Goal: Complete application form

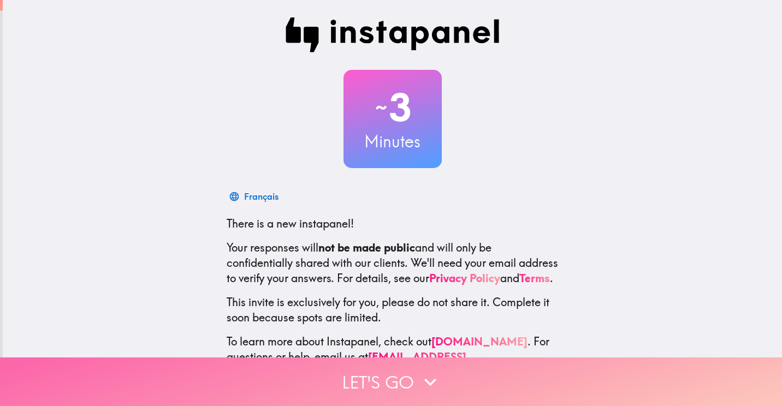
click at [392, 375] on button "Let's go" at bounding box center [391, 382] width 782 height 49
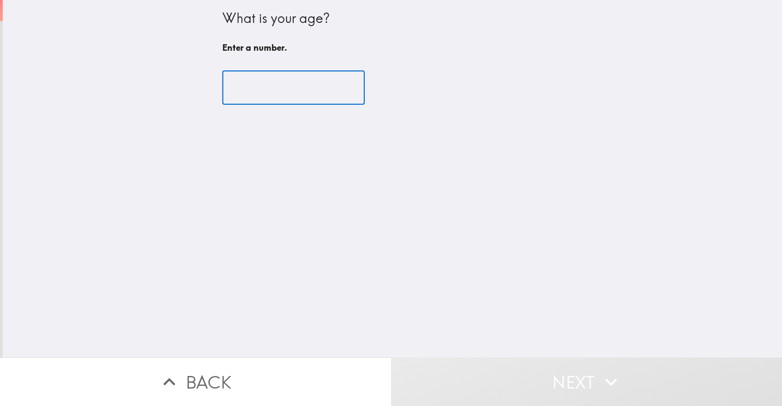
click at [283, 78] on input "number" at bounding box center [293, 88] width 143 height 34
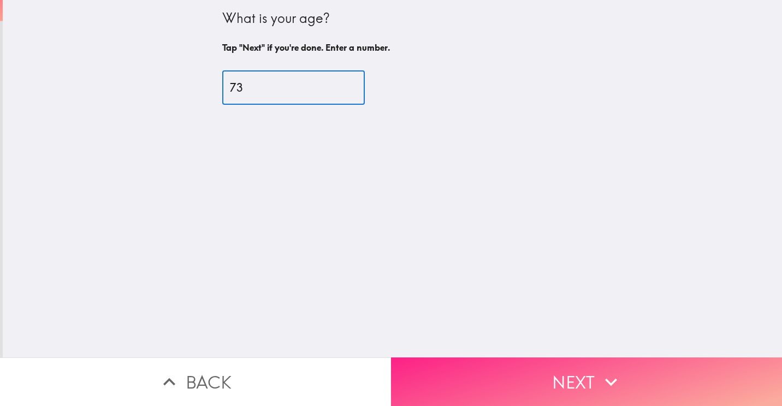
type input "73"
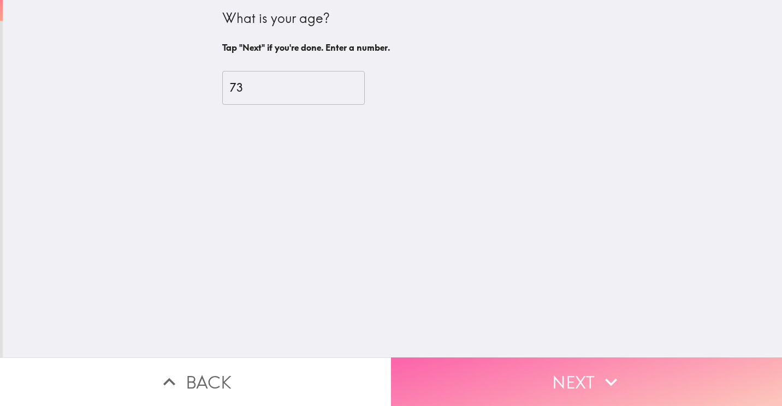
click at [578, 366] on button "Next" at bounding box center [586, 382] width 391 height 49
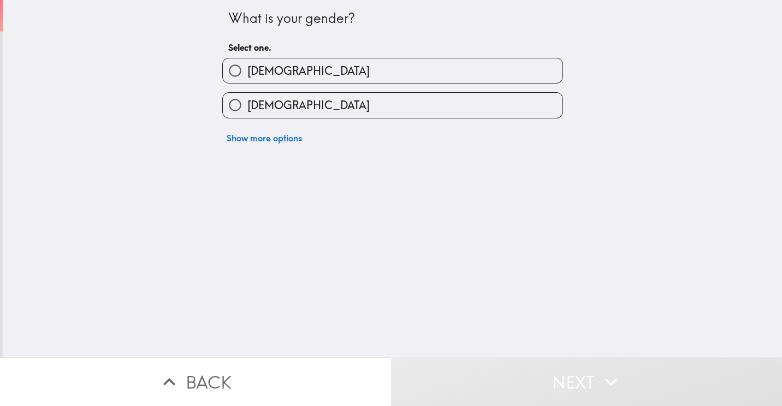
click at [376, 67] on label "[DEMOGRAPHIC_DATA]" at bounding box center [393, 70] width 340 height 25
click at [247, 67] on input "[DEMOGRAPHIC_DATA]" at bounding box center [235, 70] width 25 height 25
radio input "true"
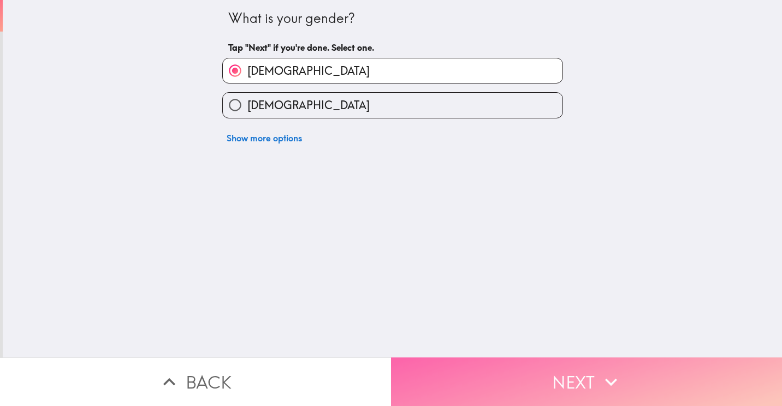
click at [567, 371] on button "Next" at bounding box center [586, 382] width 391 height 49
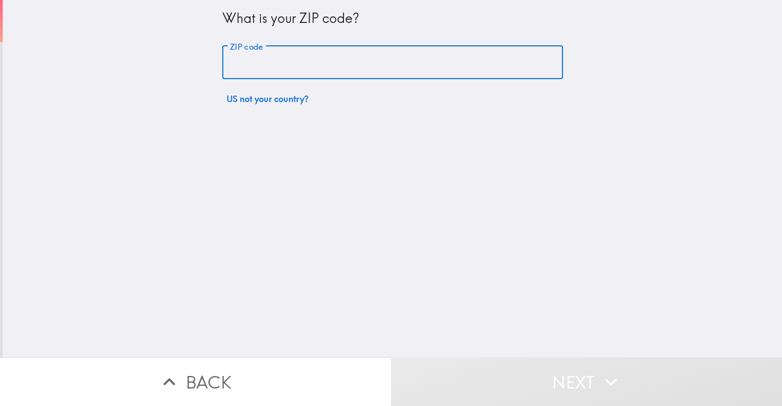
click at [321, 57] on input "ZIP code" at bounding box center [392, 63] width 341 height 34
type input "27358"
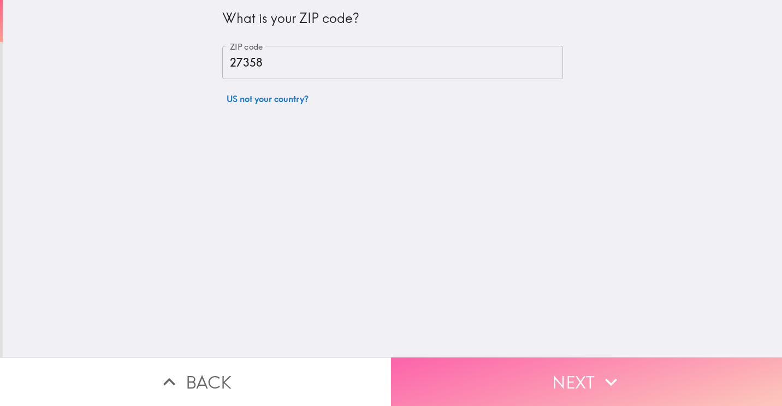
click at [561, 371] on button "Next" at bounding box center [586, 382] width 391 height 49
